Goal: Find contact information: Find contact information

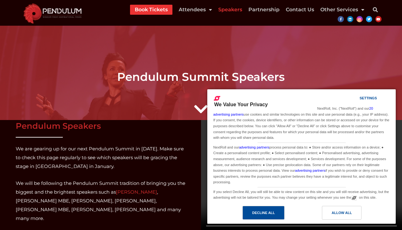
click at [274, 214] on div "Decline All" at bounding box center [263, 213] width 23 height 7
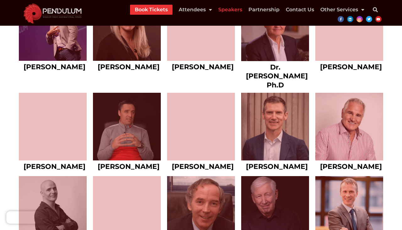
scroll to position [2219, 0]
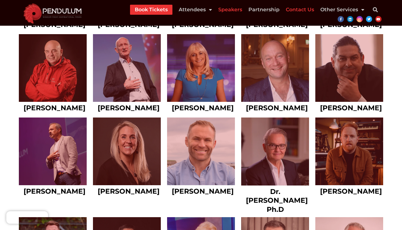
click at [306, 9] on link "Contact Us" at bounding box center [300, 10] width 28 height 10
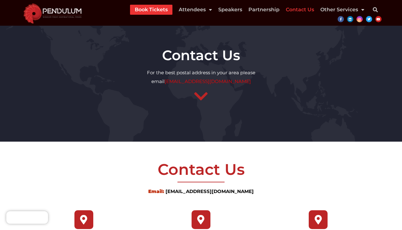
click at [58, 13] on img at bounding box center [52, 13] width 65 height 22
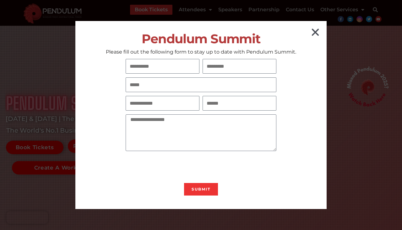
click at [316, 33] on icon "Close" at bounding box center [315, 32] width 10 height 10
